Goal: Check status: Check status

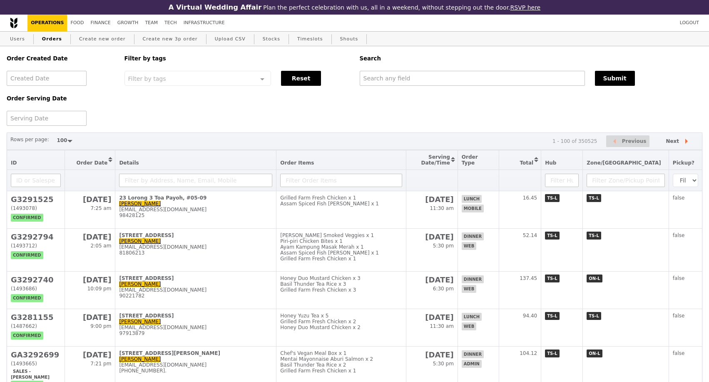
select select "100"
click at [406, 82] on input "text" at bounding box center [472, 78] width 225 height 15
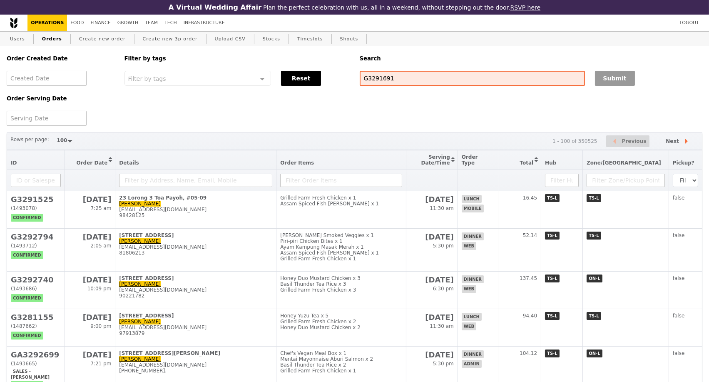
type input "G3291691"
click at [601, 84] on button "Submit" at bounding box center [615, 78] width 40 height 15
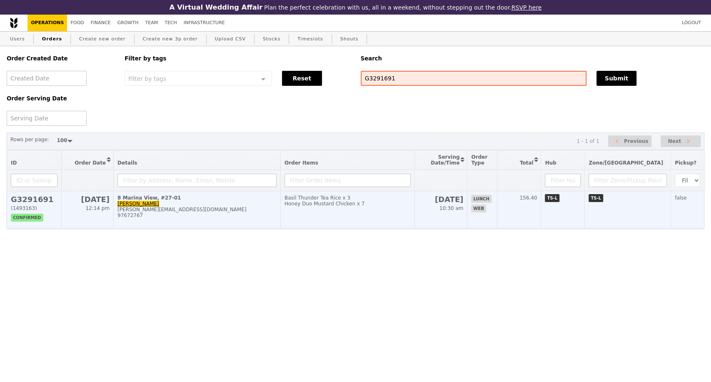
click at [221, 218] on div "97672767" at bounding box center [196, 215] width 159 height 6
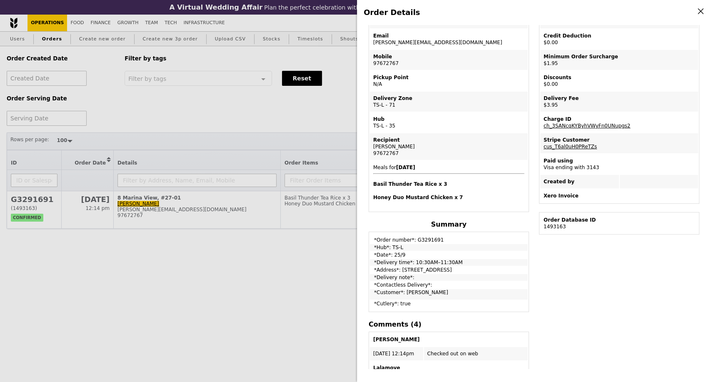
scroll to position [92, 0]
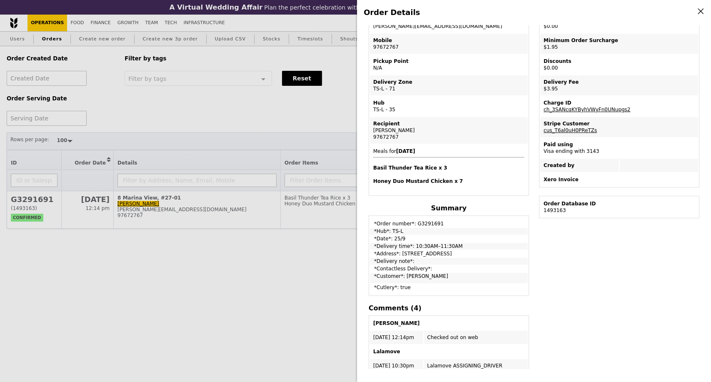
click at [198, 115] on div "Order Details Edit order Changelog Cancel Order ID G3291691 – View receipt | Pi…" at bounding box center [355, 191] width 711 height 382
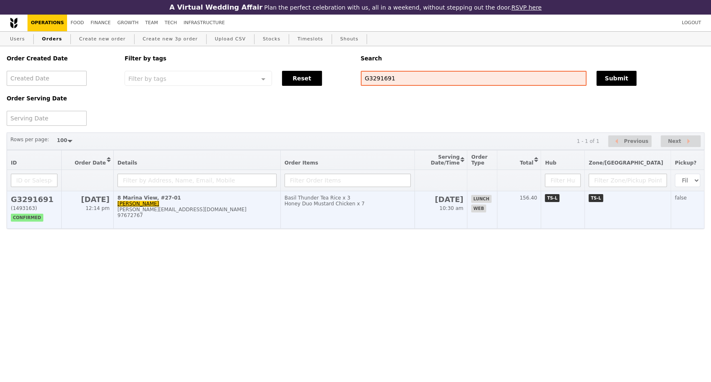
scroll to position [147, 0]
click at [234, 212] on div "[PERSON_NAME][EMAIL_ADDRESS][DOMAIN_NAME]" at bounding box center [196, 210] width 159 height 6
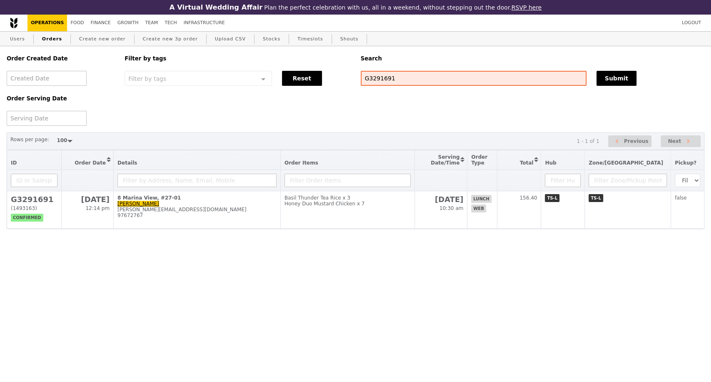
scroll to position [92, 0]
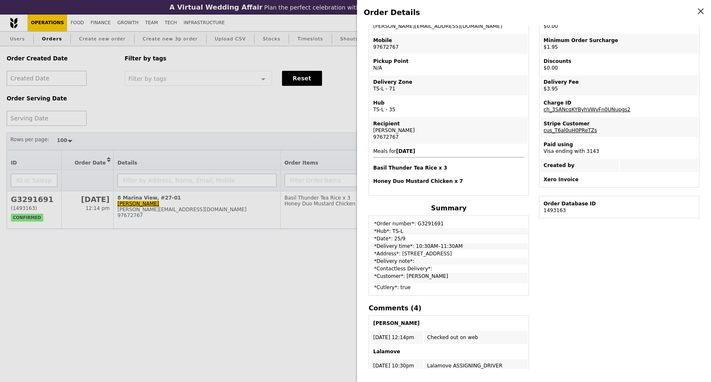
click at [426, 224] on td "*Order number*: G3291691" at bounding box center [449, 222] width 158 height 10
click at [427, 225] on td "*Order number*: G3291691" at bounding box center [449, 222] width 158 height 10
copy td "G3291691"
click at [129, 315] on div "Order Details Edit order Changelog Cancel Order ID G3291691 – View receipt | Pi…" at bounding box center [355, 191] width 711 height 382
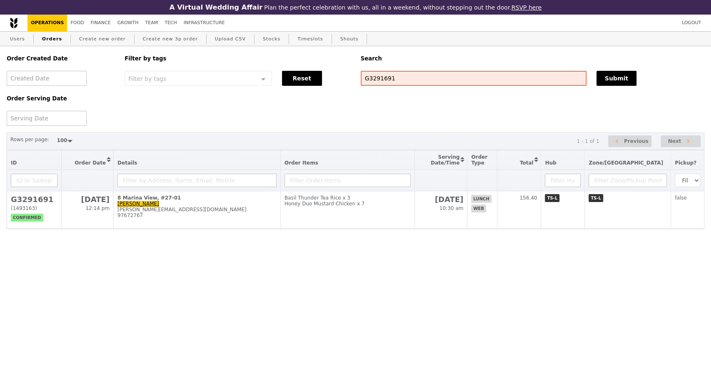
scroll to position [147, 0]
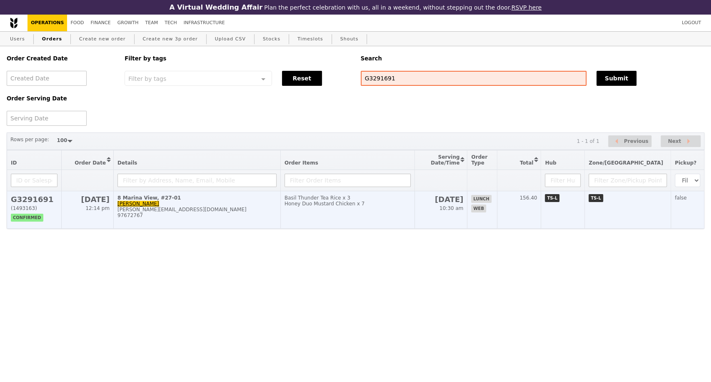
click at [277, 228] on td "8 Marina View, #27-01 [PERSON_NAME] [PERSON_NAME][EMAIL_ADDRESS][DOMAIN_NAME] 9…" at bounding box center [197, 209] width 167 height 37
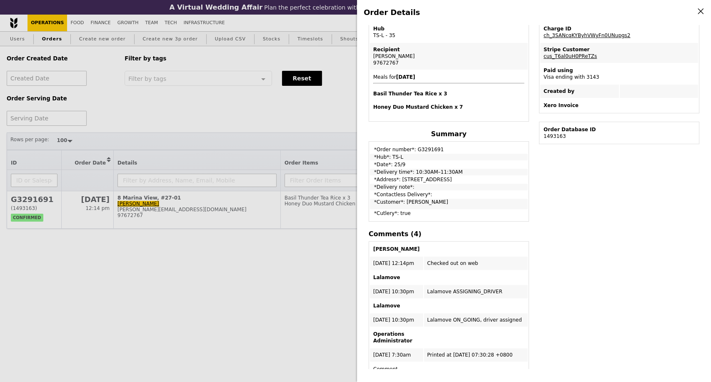
scroll to position [185, 0]
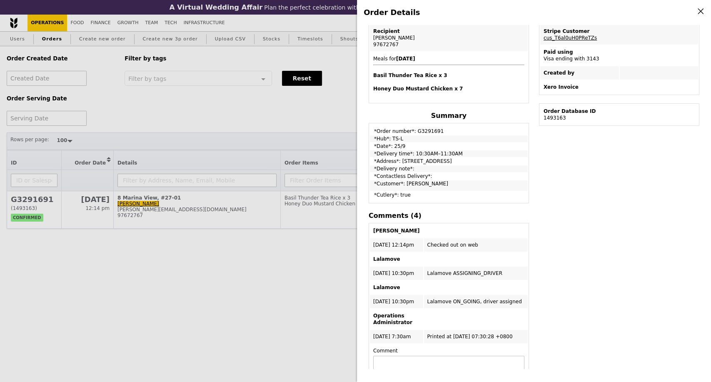
drag, startPoint x: 373, startPoint y: 129, endPoint x: 456, endPoint y: 170, distance: 92.0
click at [456, 170] on tbody "*Order number*: G3291691 *Hub*: TS-L *Date*: 25/9 *Delivery time*: 10:30AM–11:3…" at bounding box center [449, 163] width 158 height 78
copy tbody "*Order number*: G3291691 *Hub*: TS-L *Date*: 25/9 *Delivery time*: 10:30AM–11:3…"
drag, startPoint x: 107, startPoint y: 283, endPoint x: 107, endPoint y: 277, distance: 5.8
click at [107, 283] on div "Order Details Edit order Changelog Cancel Order ID G3291691 – View receipt | Pi…" at bounding box center [355, 191] width 711 height 382
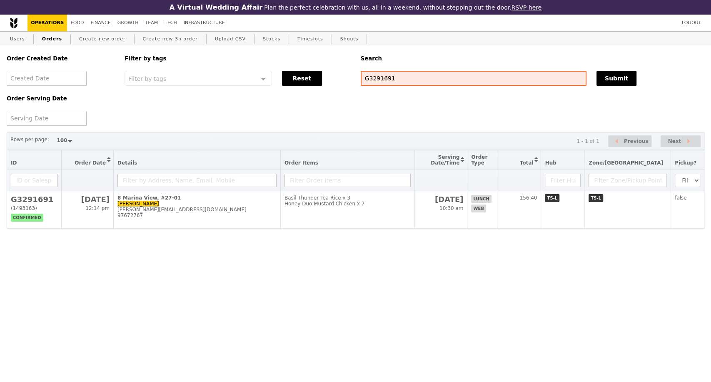
scroll to position [240, 0]
